Goal: Transaction & Acquisition: Obtain resource

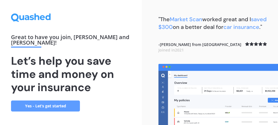
scroll to position [3, 0]
click at [46, 104] on link "Yes - Let’s get started" at bounding box center [45, 105] width 69 height 11
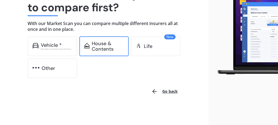
scroll to position [72, 0]
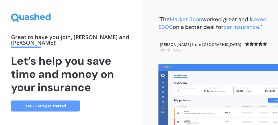
scroll to position [3, 0]
click at [54, 102] on link "Yes - Let’s get started" at bounding box center [45, 105] width 69 height 11
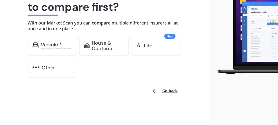
scroll to position [72, 0]
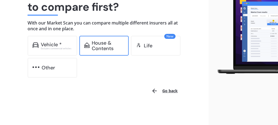
click at [90, 45] on div "House & Contents" at bounding box center [104, 46] width 50 height 20
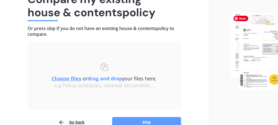
scroll to position [44, 0]
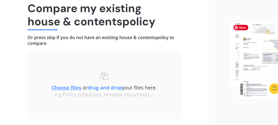
click at [251, 61] on img at bounding box center [253, 60] width 47 height 76
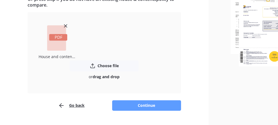
scroll to position [83, 0]
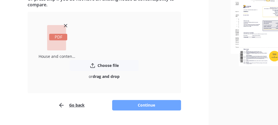
click at [152, 106] on button "Continue" at bounding box center [146, 105] width 69 height 10
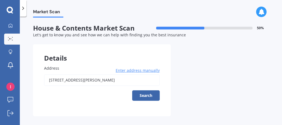
scroll to position [5, 0]
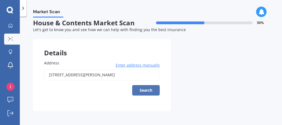
click at [148, 86] on button "Search" at bounding box center [146, 90] width 28 height 10
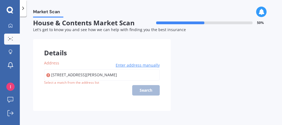
click at [220, 88] on div "Details Address [STREET_ADDRESS][PERSON_NAME] Enter address manually Search Sel…" at bounding box center [150, 75] width 235 height 72
click at [144, 90] on div "[STREET_ADDRESS][PERSON_NAME] Enter address manually Search" at bounding box center [102, 82] width 116 height 26
click at [144, 66] on span "Enter address manually" at bounding box center [138, 65] width 44 height 6
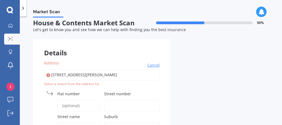
click at [98, 73] on input "[STREET_ADDRESS][PERSON_NAME]" at bounding box center [102, 75] width 116 height 12
type input "[STREET_ADDRESS][PERSON_NAME]"
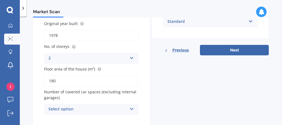
scroll to position [124, 0]
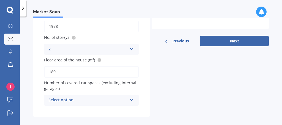
click at [130, 97] on icon at bounding box center [131, 99] width 5 height 4
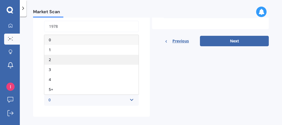
click at [49, 57] on span "2" at bounding box center [50, 59] width 2 height 5
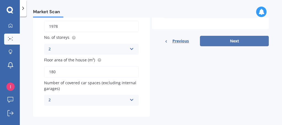
click at [230, 42] on button "Next" at bounding box center [234, 41] width 69 height 10
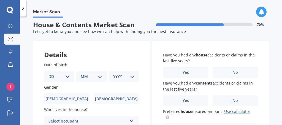
scroll to position [0, 0]
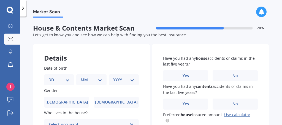
click at [51, 79] on select "DD 01 02 03 04 05 06 07 08 09 10 11 12 13 14 15 16 17 18 19 20 21 22 23 24 25 2…" at bounding box center [58, 80] width 21 height 6
select select "25"
click at [53, 77] on select "DD 01 02 03 04 05 06 07 08 09 10 11 12 13 14 15 16 17 18 19 20 21 22 23 24 25 2…" at bounding box center [58, 80] width 21 height 6
click at [97, 79] on select "MM 01 02 03 04 05 06 07 08 09 10 11 12" at bounding box center [92, 80] width 19 height 6
select select "03"
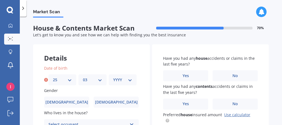
click at [83, 77] on select "MM 01 02 03 04 05 06 07 08 09 10 11 12" at bounding box center [92, 80] width 19 height 6
click at [128, 81] on select "YYYY 2009 2008 2007 2006 2005 2004 2003 2002 2001 2000 1999 1998 1997 1996 1995…" at bounding box center [122, 80] width 19 height 6
click at [118, 80] on select "YYYY 2009 2008 2007 2006 2005 2004 2003 2002 2001 2000 1999 1998 1997 1996 1995…" at bounding box center [122, 80] width 19 height 6
click at [127, 79] on select "YYYY 2009 2008 2007 2006 2005 2004 2003 2002 2001 2000 1999 1998 1997 1996 1995…" at bounding box center [122, 80] width 19 height 6
select select "1951"
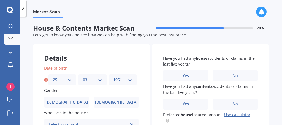
click at [113, 77] on select "YYYY 2009 2008 2007 2006 2005 2004 2003 2002 2001 2000 1999 1998 1997 1996 1995…" at bounding box center [122, 80] width 19 height 6
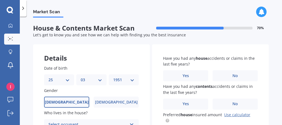
click at [60, 104] on label "[DEMOGRAPHIC_DATA]" at bounding box center [66, 102] width 45 height 11
click at [0, 0] on input "[DEMOGRAPHIC_DATA]" at bounding box center [0, 0] width 0 height 0
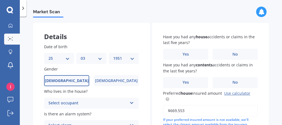
scroll to position [28, 0]
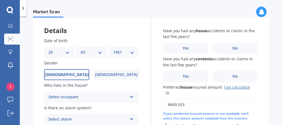
click at [130, 95] on icon at bounding box center [131, 96] width 5 height 4
click at [61, 108] on span "Owner" at bounding box center [55, 107] width 12 height 5
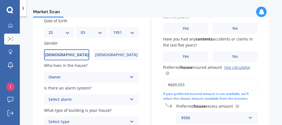
scroll to position [55, 0]
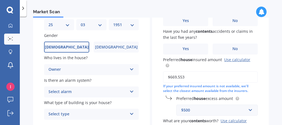
click at [131, 91] on icon at bounding box center [131, 91] width 5 height 4
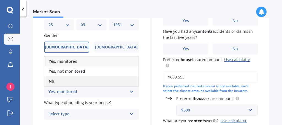
click at [129, 81] on div "No" at bounding box center [91, 81] width 94 height 10
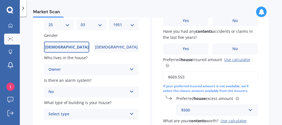
scroll to position [83, 0]
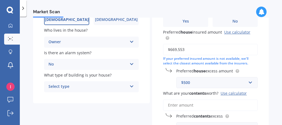
click at [130, 87] on icon at bounding box center [131, 85] width 5 height 4
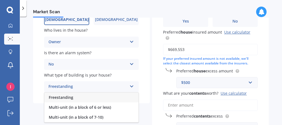
click at [68, 97] on span "Freestanding" at bounding box center [61, 97] width 24 height 5
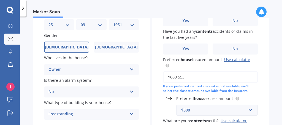
scroll to position [28, 0]
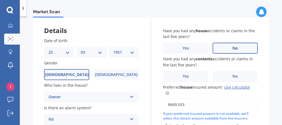
click at [232, 49] on span "No" at bounding box center [235, 48] width 6 height 5
click at [0, 0] on input "No" at bounding box center [0, 0] width 0 height 0
click at [232, 73] on label "No" at bounding box center [234, 76] width 45 height 11
click at [0, 0] on input "No" at bounding box center [0, 0] width 0 height 0
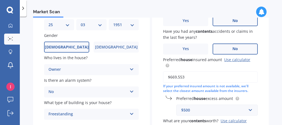
scroll to position [110, 0]
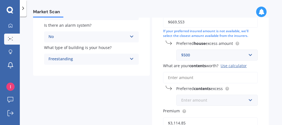
click at [247, 101] on input "text" at bounding box center [215, 100] width 76 height 10
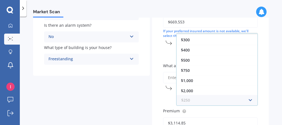
scroll to position [0, 0]
click at [164, 56] on div "Preferred house excess amount $500 $300 $400 $500 $750 $1,000 $2,000 $2,500" at bounding box center [210, 50] width 95 height 20
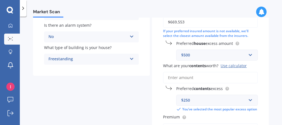
click at [232, 66] on div "Use calculator" at bounding box center [233, 65] width 26 height 5
click at [232, 72] on input "What are your contents worth? Use calculator" at bounding box center [210, 78] width 95 height 12
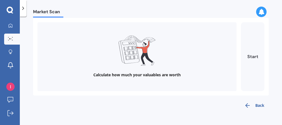
click at [250, 55] on button "Start" at bounding box center [252, 56] width 23 height 69
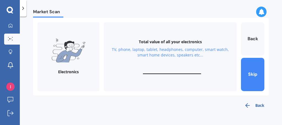
click at [163, 61] on div "Total value of all your electronics TV, phone, laptop, tablet, headphones, comp…" at bounding box center [170, 56] width 133 height 69
click at [157, 69] on input "text" at bounding box center [172, 71] width 58 height 5
click at [254, 105] on button "Back" at bounding box center [254, 105] width 29 height 11
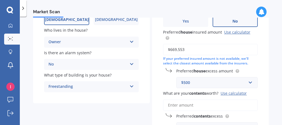
scroll to position [110, 0]
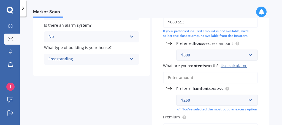
click at [200, 98] on div "$250" at bounding box center [213, 100] width 65 height 6
type input "15000"
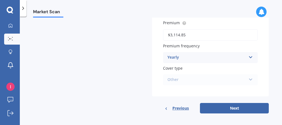
scroll to position [201, 0]
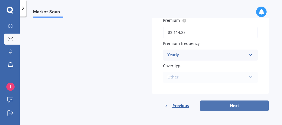
click at [231, 103] on button "Next" at bounding box center [234, 105] width 69 height 10
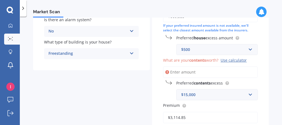
click at [200, 95] on div "$15,000" at bounding box center [213, 95] width 65 height 6
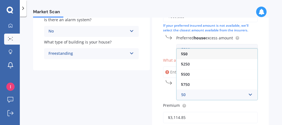
type input "500"
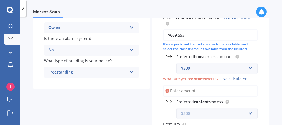
scroll to position [88, 0]
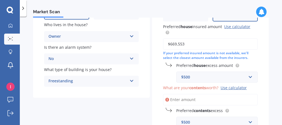
click at [193, 98] on input "What are your contents worth? Use calculator" at bounding box center [210, 100] width 95 height 12
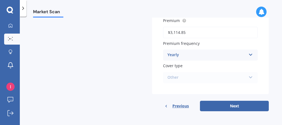
scroll to position [211, 0]
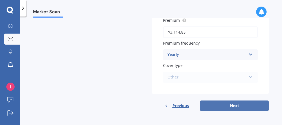
type input "$15,000"
click at [230, 106] on button "Next" at bounding box center [234, 105] width 69 height 10
select select "25"
select select "03"
select select "1951"
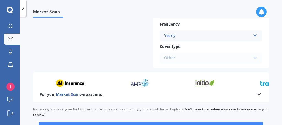
scroll to position [303, 0]
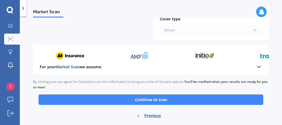
click at [158, 100] on button "Continue to scan" at bounding box center [151, 99] width 224 height 10
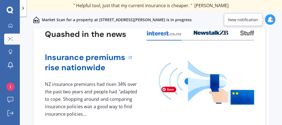
scroll to position [48, 0]
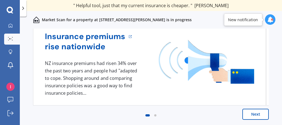
click at [249, 115] on button "Next" at bounding box center [255, 114] width 26 height 11
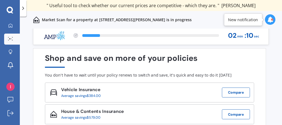
scroll to position [0, 0]
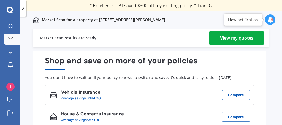
click at [235, 38] on div "View my quotes" at bounding box center [236, 37] width 33 height 13
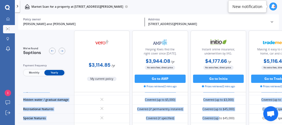
drag, startPoint x: 209, startPoint y: 123, endPoint x: 219, endPoint y: 122, distance: 9.9
